Goal: Find specific page/section: Find specific page/section

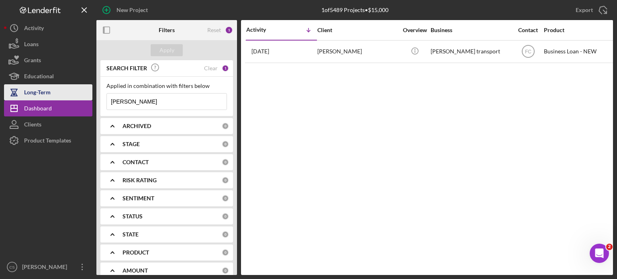
drag, startPoint x: 156, startPoint y: 101, endPoint x: 79, endPoint y: 95, distance: 77.0
click at [79, 95] on div "New Project 1 of 5489 Projects • $15,000 [PERSON_NAME] Export Icon/Export Filte…" at bounding box center [308, 137] width 609 height 275
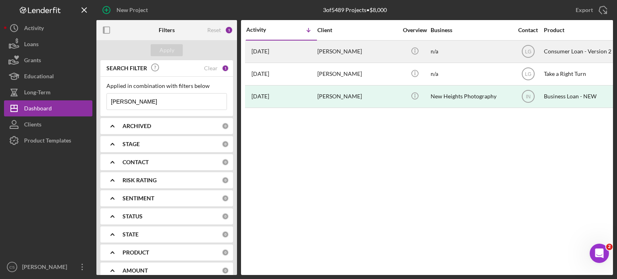
type input "[PERSON_NAME]"
click at [267, 55] on div "[DATE] [PERSON_NAME]" at bounding box center [281, 51] width 70 height 21
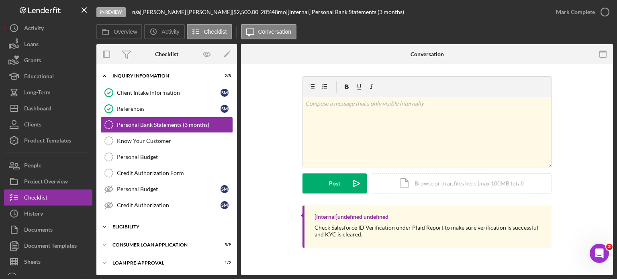
click at [100, 224] on icon "Icon/Expander" at bounding box center [104, 227] width 16 height 16
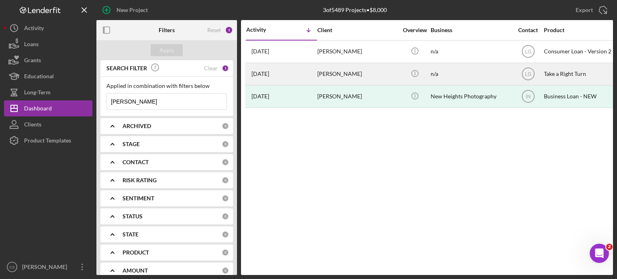
click at [258, 76] on time "[DATE]" at bounding box center [261, 74] width 18 height 6
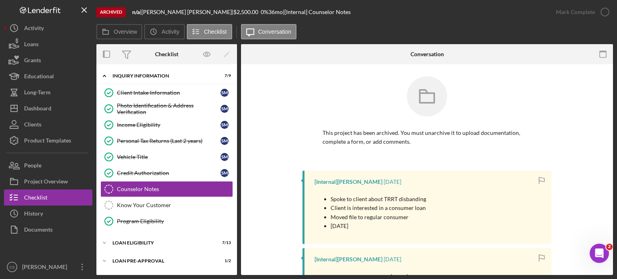
scroll to position [18, 0]
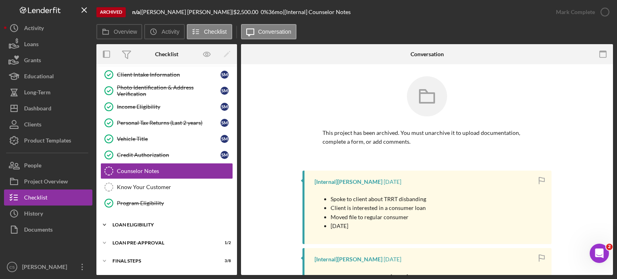
click at [105, 225] on icon "Icon/Expander" at bounding box center [104, 225] width 16 height 16
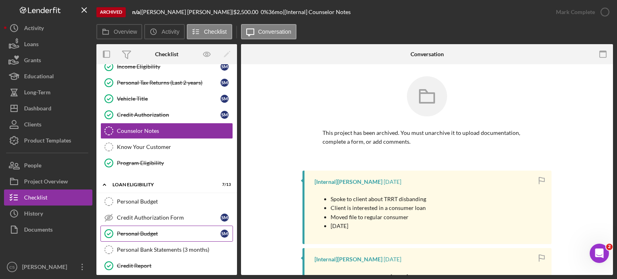
scroll to position [98, 0]
